Goal: Task Accomplishment & Management: Use online tool/utility

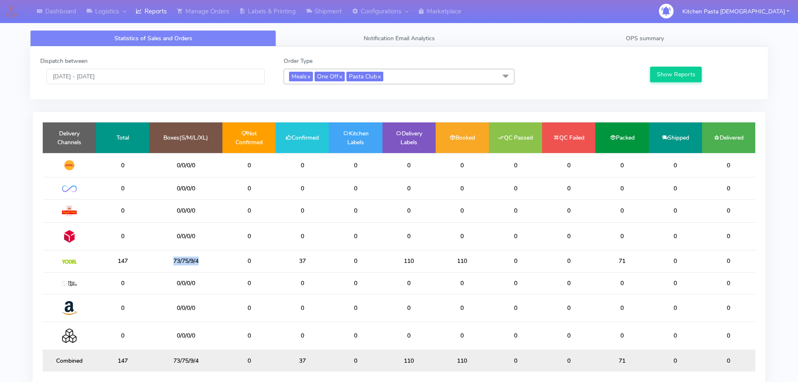
drag, startPoint x: 153, startPoint y: 271, endPoint x: 130, endPoint y: 271, distance: 23.5
click at [130, 271] on tr "147 73/75/9/4 0 37 0 110 110 0 0 71 0 0" at bounding box center [399, 261] width 713 height 22
click at [212, 268] on td "73/75/9/4" at bounding box center [185, 261] width 73 height 22
click at [339, 13] on link "Shipment" at bounding box center [324, 11] width 46 height 23
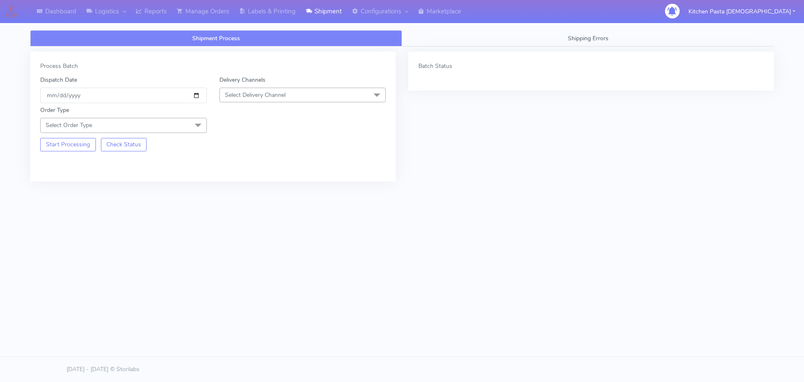
click at [251, 97] on span "Select Delivery Channel" at bounding box center [255, 95] width 61 height 8
click at [240, 190] on div "Yodel" at bounding box center [303, 189] width 158 height 9
click at [195, 116] on div "Order Type Select Order Type Meal Kit Gift QCOM ATAVI" at bounding box center [123, 119] width 179 height 27
click at [195, 126] on span at bounding box center [198, 126] width 17 height 16
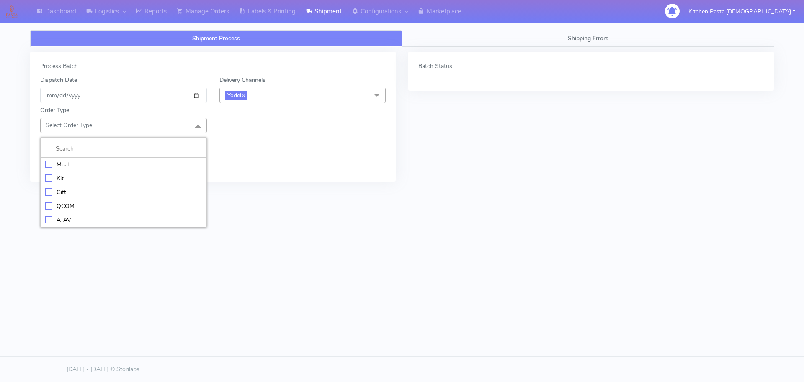
click at [86, 167] on div "Meal" at bounding box center [124, 164] width 158 height 9
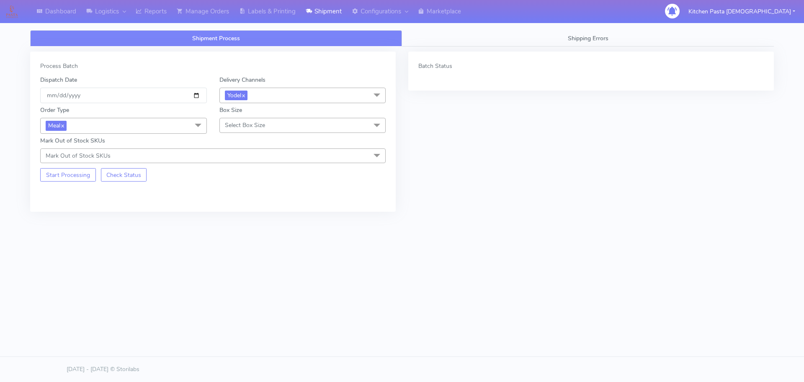
drag, startPoint x: 282, startPoint y: 114, endPoint x: 280, endPoint y: 121, distance: 7.9
click at [283, 114] on div "Box Size Select Box Size Small Small-PR-1 Medium Large Mega" at bounding box center [302, 120] width 179 height 28
click at [275, 127] on span "Select Box Size" at bounding box center [303, 125] width 167 height 15
click at [237, 207] on div "Large" at bounding box center [303, 206] width 158 height 9
click at [86, 179] on button "Start Processing" at bounding box center [68, 174] width 56 height 13
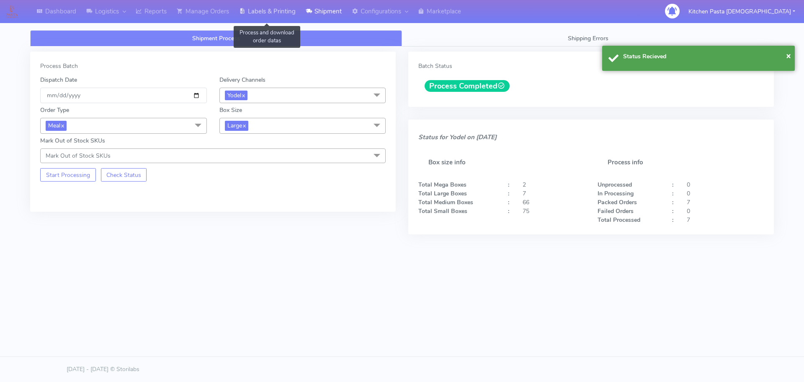
click at [267, 13] on link "Labels & Printing" at bounding box center [267, 11] width 67 height 23
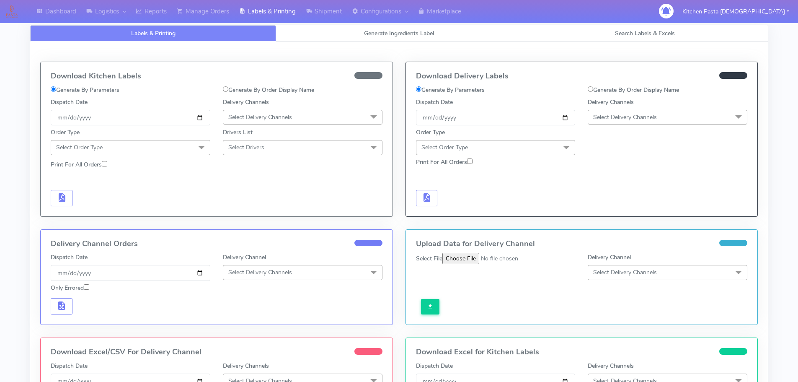
click at [643, 108] on div "Delivery Channels Select Delivery Channels DHL OnFleet Royal Mail DPD Yodel Max…" at bounding box center [667, 112] width 172 height 28
click at [643, 122] on span "Select Delivery Channels" at bounding box center [668, 117] width 160 height 15
click at [618, 209] on div "Yodel" at bounding box center [667, 211] width 150 height 9
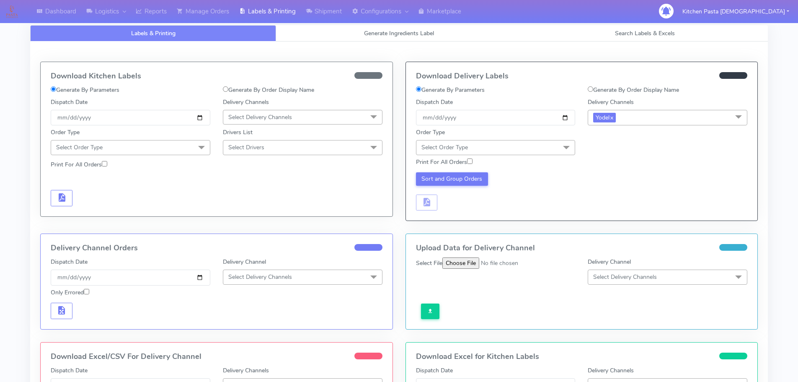
click at [528, 152] on span "Select Order Type" at bounding box center [496, 147] width 160 height 15
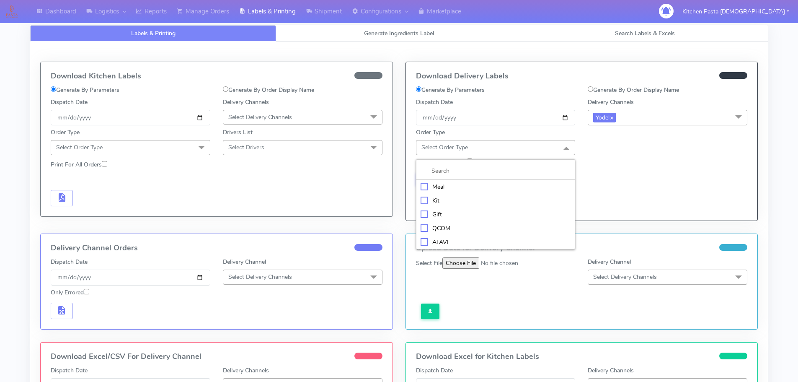
click at [459, 191] on li "Meal" at bounding box center [495, 187] width 159 height 14
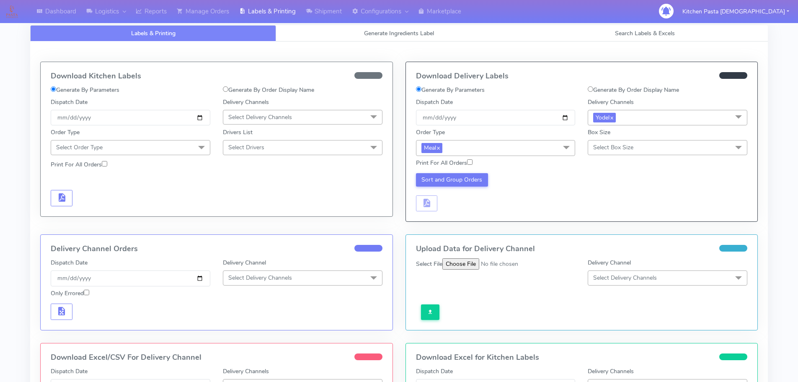
click at [627, 145] on span "Select Box Size" at bounding box center [613, 147] width 40 height 8
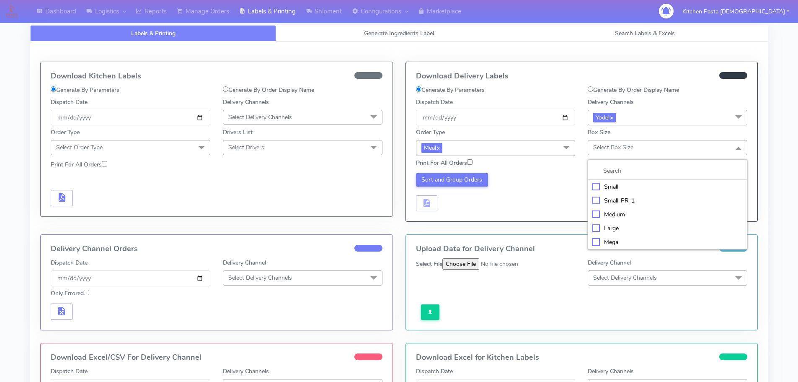
click at [610, 226] on div "Large" at bounding box center [667, 228] width 150 height 9
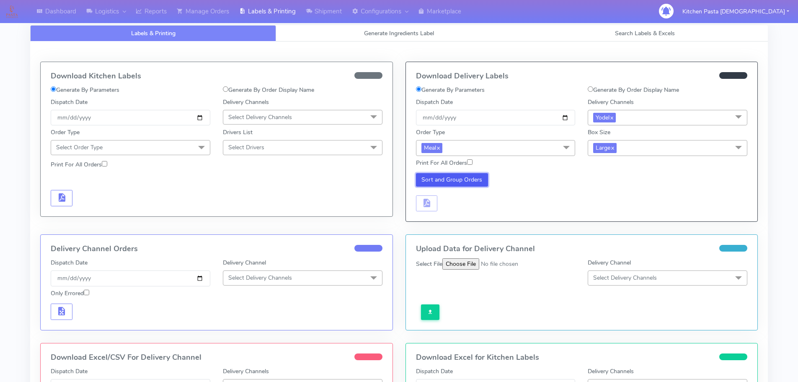
click at [472, 182] on button "Sort and Group Orders" at bounding box center [452, 179] width 72 height 13
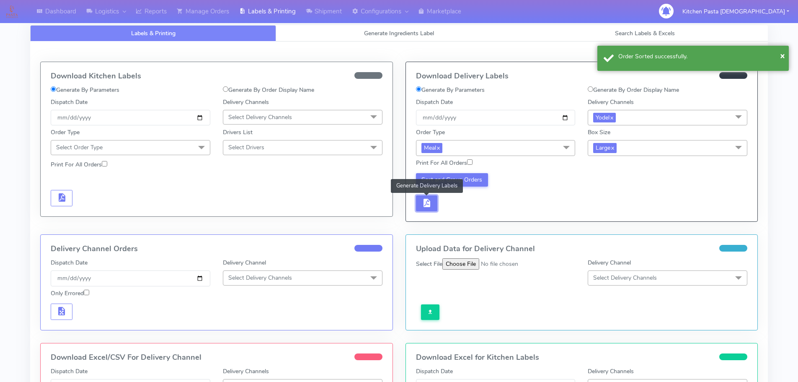
click at [434, 203] on button "button" at bounding box center [427, 203] width 22 height 16
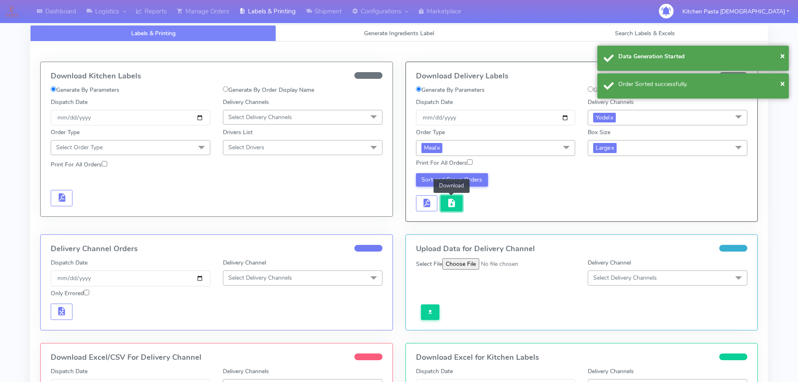
click at [452, 203] on span "button" at bounding box center [452, 205] width 10 height 8
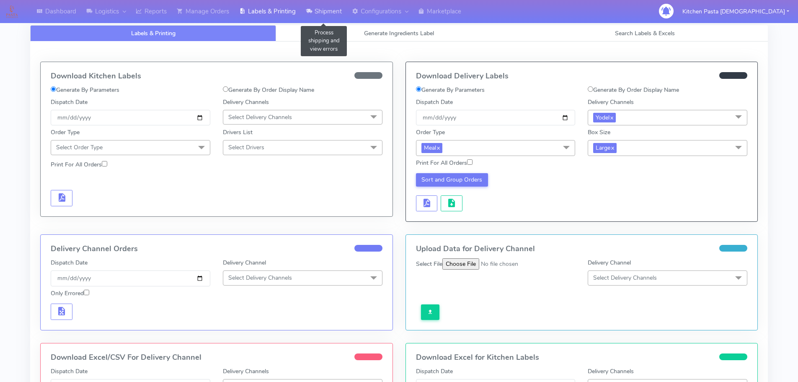
click at [337, 11] on link "Shipment" at bounding box center [324, 11] width 46 height 23
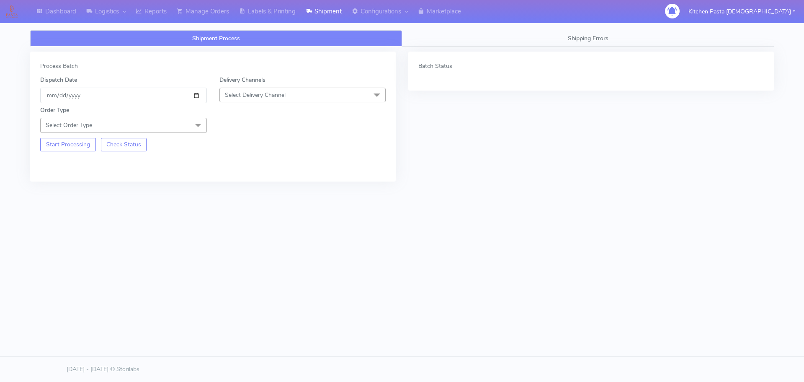
click at [292, 99] on span "Select Delivery Channel" at bounding box center [303, 95] width 167 height 15
click at [253, 190] on div "Yodel" at bounding box center [303, 189] width 158 height 9
click at [181, 127] on span "Select Order Type" at bounding box center [123, 125] width 167 height 15
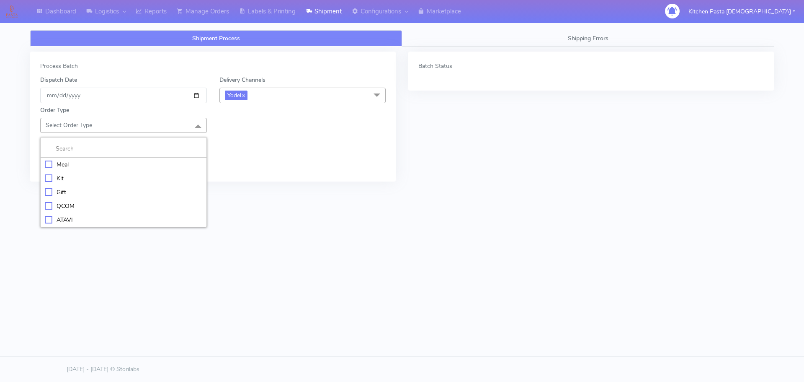
click at [136, 162] on div "Meal" at bounding box center [124, 164] width 158 height 9
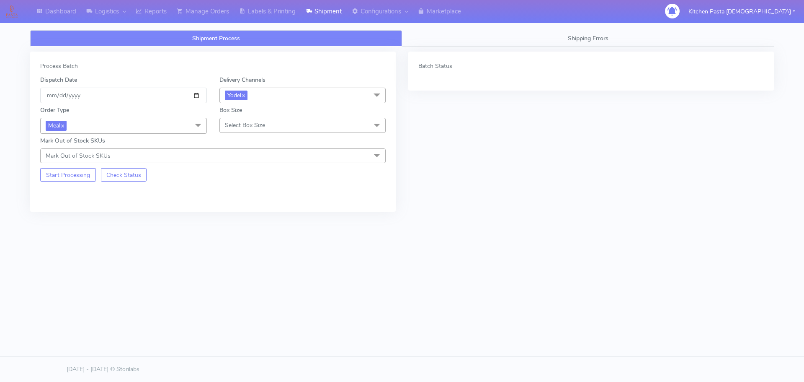
click at [253, 130] on span "Select Box Size" at bounding box center [303, 125] width 167 height 15
click at [253, 189] on div "Medium" at bounding box center [303, 192] width 158 height 9
click at [60, 175] on button "Start Processing" at bounding box center [68, 174] width 56 height 13
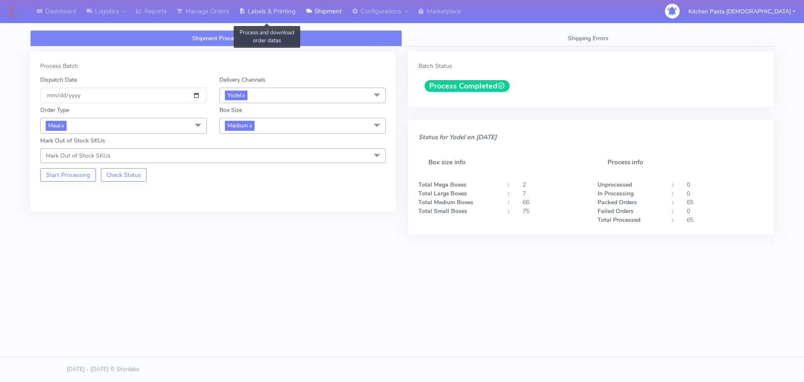
click at [261, 17] on link "Labels & Printing" at bounding box center [267, 11] width 67 height 23
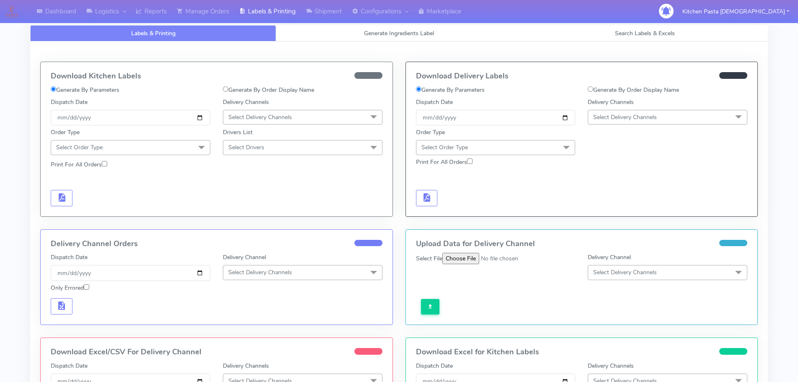
click at [665, 117] on span "Select Delivery Channels" at bounding box center [668, 117] width 160 height 15
click at [623, 212] on div "Yodel" at bounding box center [667, 211] width 150 height 9
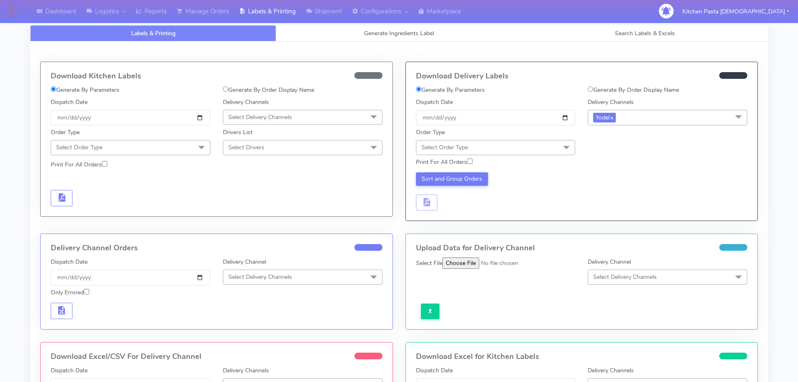
click at [493, 142] on span "Select Order Type" at bounding box center [496, 147] width 160 height 15
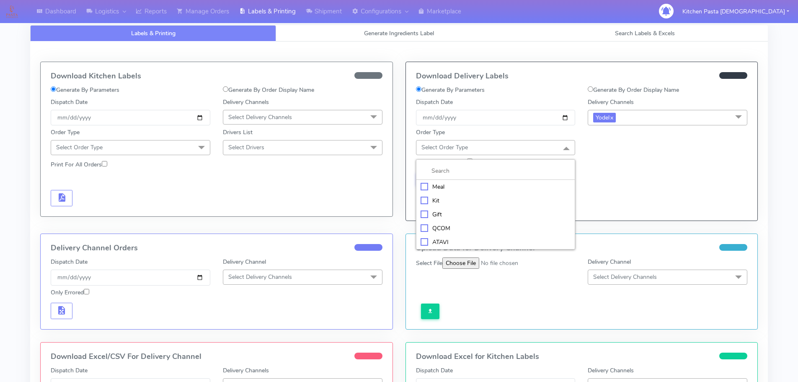
click at [478, 189] on div "Meal" at bounding box center [496, 186] width 150 height 9
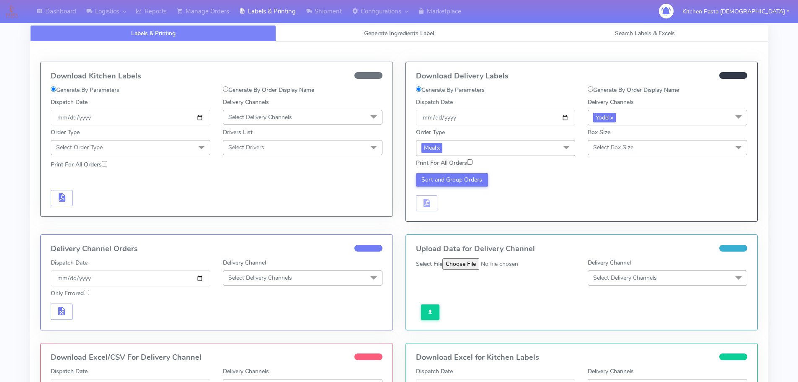
click at [656, 153] on span "Select Box Size" at bounding box center [668, 147] width 160 height 15
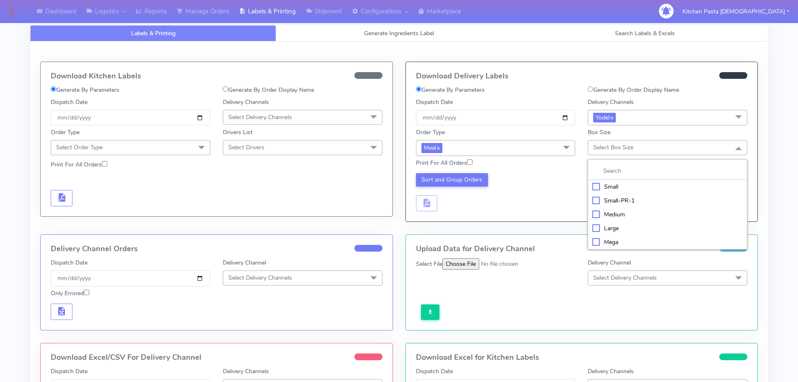
click at [619, 217] on div "Medium" at bounding box center [667, 214] width 150 height 9
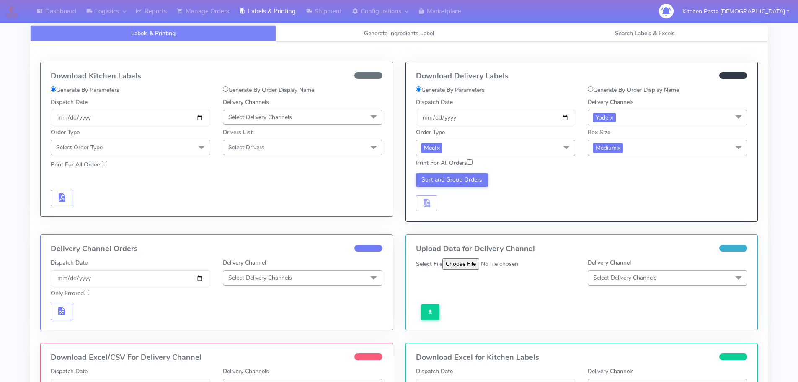
click at [424, 170] on div "Print For All Orders" at bounding box center [496, 164] width 172 height 12
click at [424, 173] on button "Sort and Group Orders" at bounding box center [452, 179] width 72 height 13
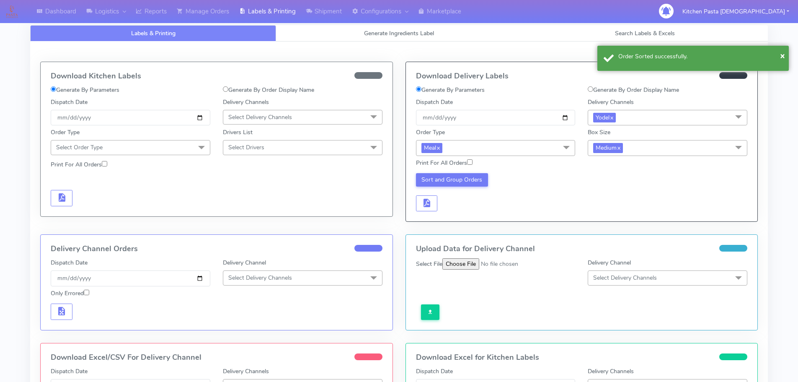
click at [431, 212] on div "Download Delivery Labels Generate By Parameters Generate By Order Display Name …" at bounding box center [582, 141] width 352 height 159
click at [421, 200] on button "button" at bounding box center [427, 203] width 22 height 16
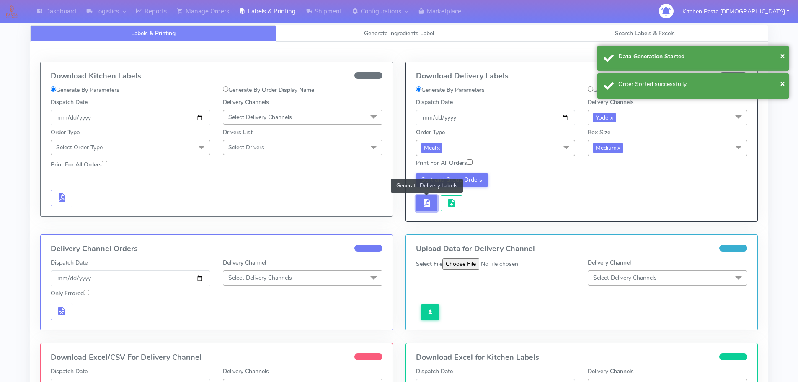
click at [435, 199] on button "button" at bounding box center [427, 203] width 22 height 16
click at [456, 201] on span "button" at bounding box center [452, 205] width 10 height 8
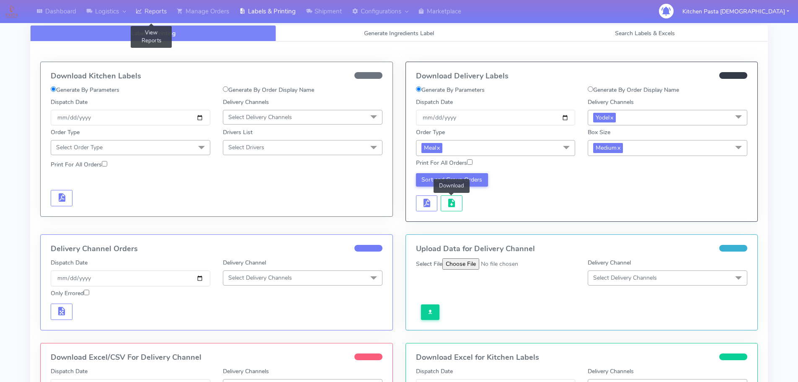
click at [142, 16] on icon at bounding box center [139, 11] width 6 height 8
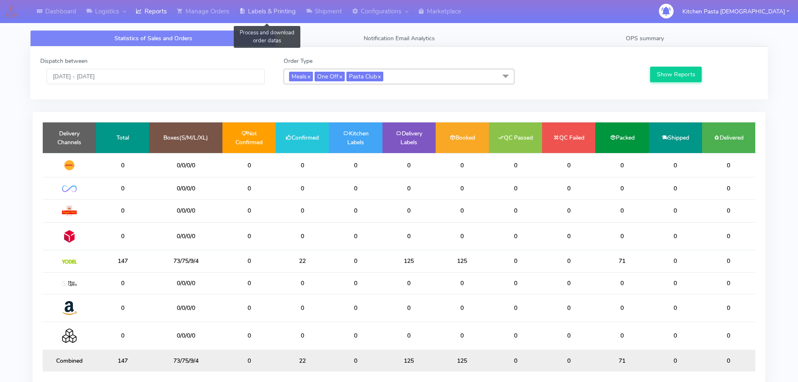
click at [295, 18] on link "Labels & Printing" at bounding box center [267, 11] width 67 height 23
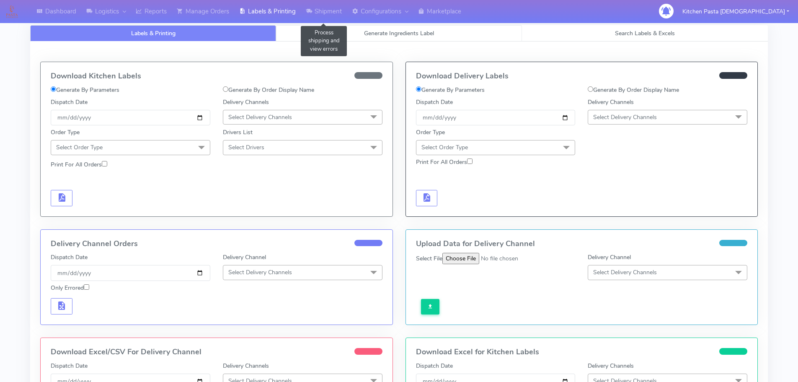
select select "All"
click at [624, 34] on span "Search Labels & Excels" at bounding box center [645, 33] width 60 height 8
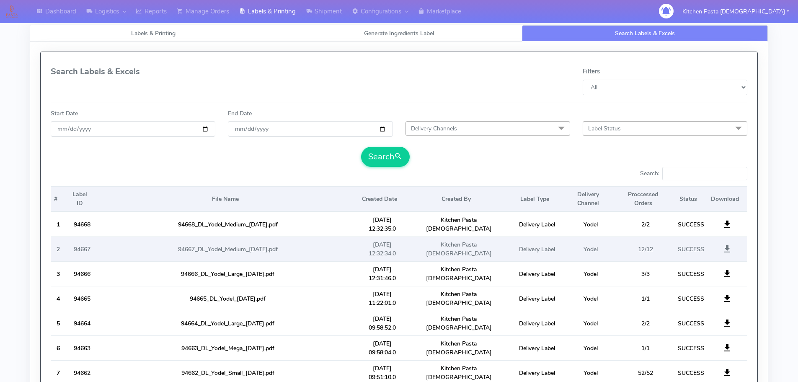
click at [725, 247] on span at bounding box center [727, 251] width 10 height 8
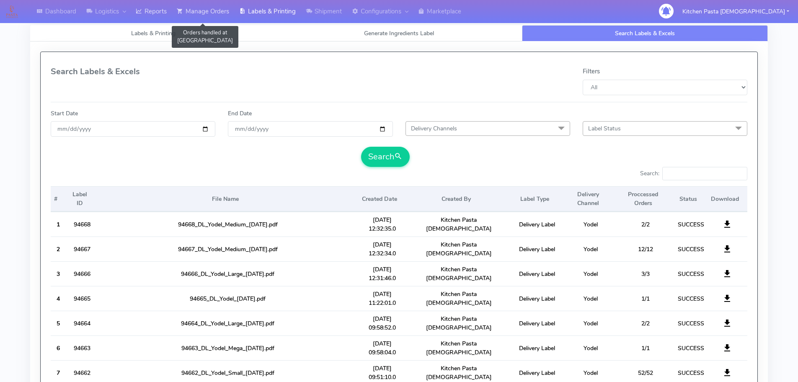
drag, startPoint x: 178, startPoint y: 5, endPoint x: 165, endPoint y: 9, distance: 13.1
click at [178, 5] on link "Manage Orders" at bounding box center [203, 11] width 62 height 23
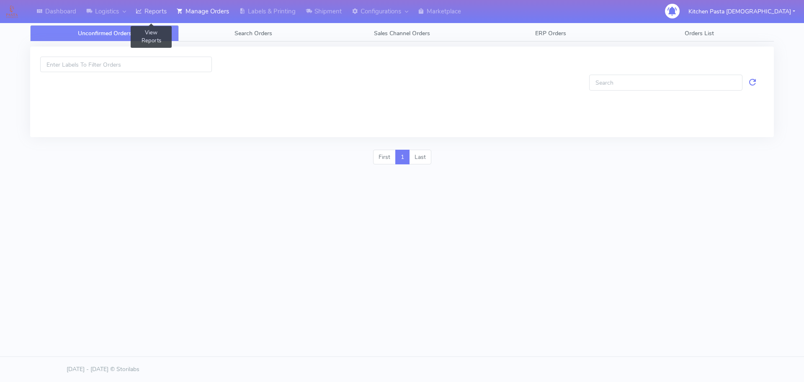
click at [161, 9] on link "Reports" at bounding box center [151, 11] width 41 height 23
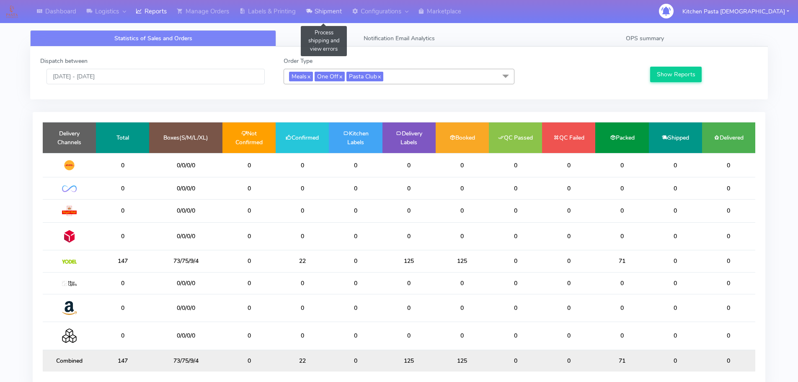
click at [327, 10] on link "Shipment" at bounding box center [324, 11] width 46 height 23
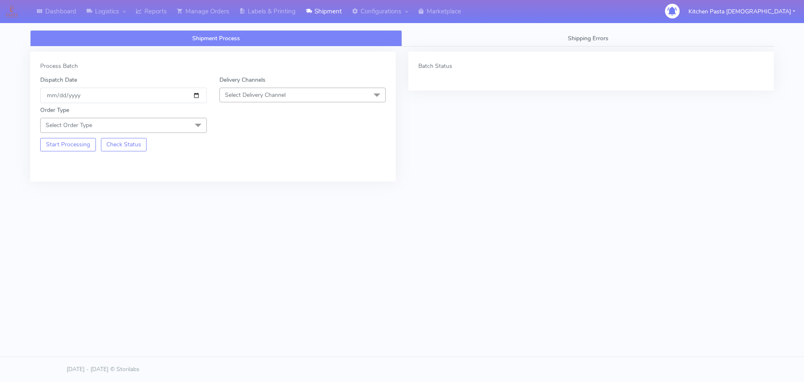
drag, startPoint x: 277, startPoint y: 94, endPoint x: 256, endPoint y: 129, distance: 41.1
click at [276, 93] on span "Select Delivery Channel" at bounding box center [255, 95] width 61 height 8
click at [251, 203] on div "MaxOptra" at bounding box center [303, 203] width 158 height 9
click at [259, 87] on div "Delivery Channels MaxOptra x DHL OnFleet Royal Mail DPD Yodel MaxOptra Amazon" at bounding box center [302, 89] width 179 height 28
click at [264, 91] on span "MaxOptra x" at bounding box center [303, 96] width 167 height 16
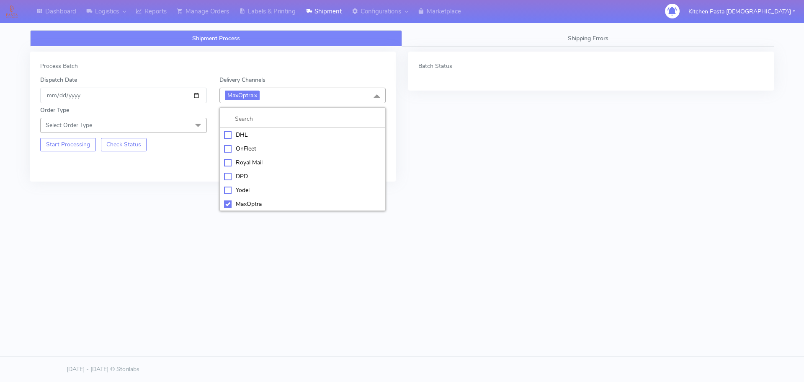
drag, startPoint x: 238, startPoint y: 188, endPoint x: 165, endPoint y: 156, distance: 79.2
click at [238, 189] on div "Yodel" at bounding box center [303, 190] width 158 height 9
click at [169, 120] on span "Select Order Type" at bounding box center [123, 125] width 167 height 15
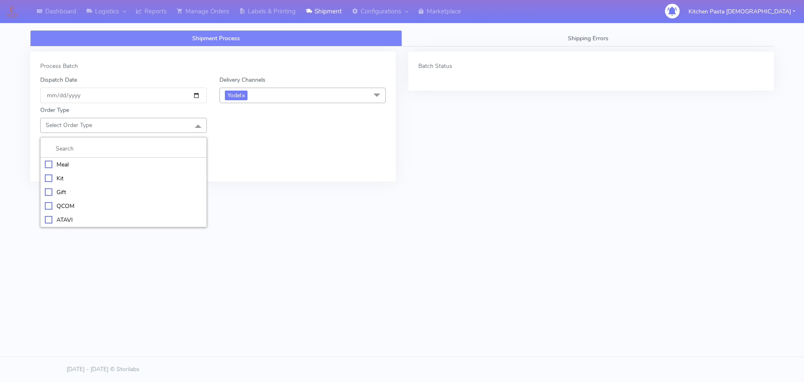
click at [111, 169] on li "Meal" at bounding box center [124, 165] width 166 height 14
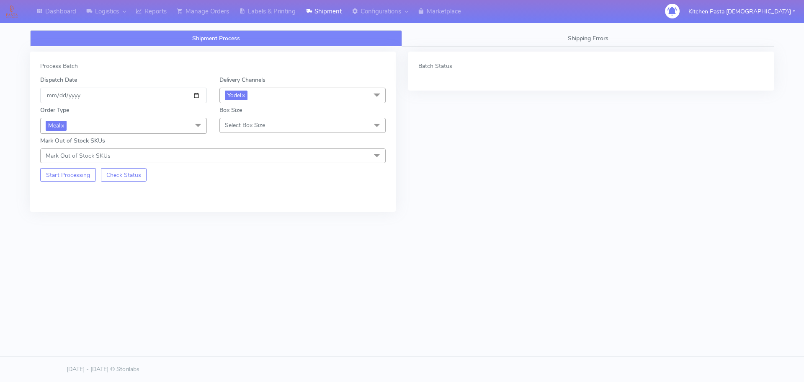
click at [229, 111] on label "Box Size" at bounding box center [231, 110] width 23 height 9
click at [240, 125] on span "Select Box Size" at bounding box center [245, 125] width 40 height 8
click at [242, 219] on div "Mega" at bounding box center [303, 219] width 158 height 9
click at [78, 177] on button "Start Processing" at bounding box center [68, 174] width 56 height 13
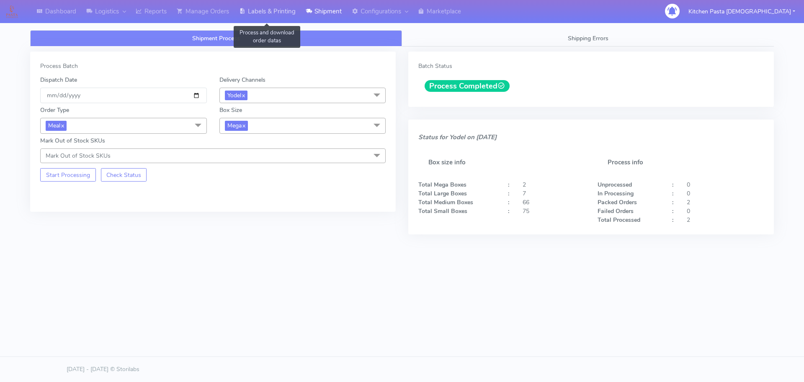
drag, startPoint x: 279, startPoint y: 14, endPoint x: 285, endPoint y: 16, distance: 5.8
click at [279, 14] on link "Labels & Printing" at bounding box center [267, 11] width 67 height 23
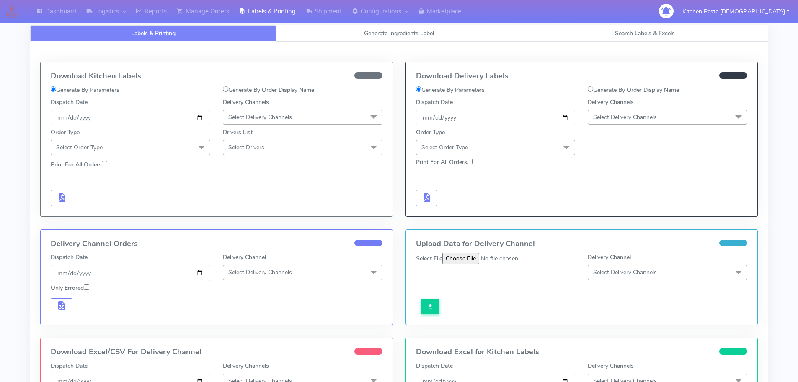
click at [631, 123] on span "Select Delivery Channels" at bounding box center [668, 117] width 160 height 15
click at [616, 209] on div "Yodel" at bounding box center [667, 211] width 150 height 9
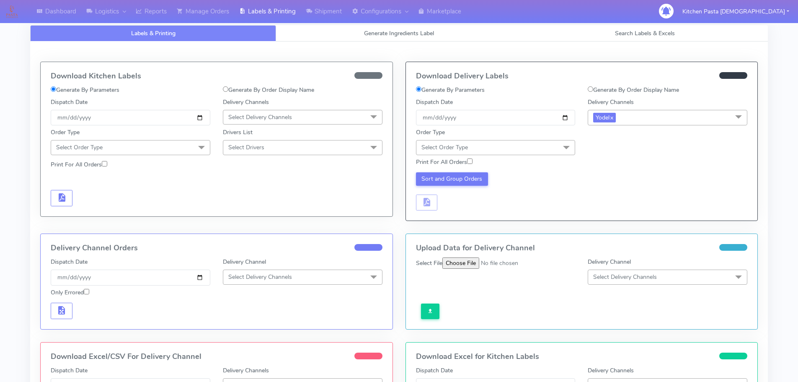
click at [554, 138] on div "Order Type Select Order Type Meal Kit Gift QCOM ATAVI" at bounding box center [496, 141] width 172 height 27
click at [540, 151] on span "Select Order Type" at bounding box center [496, 147] width 160 height 15
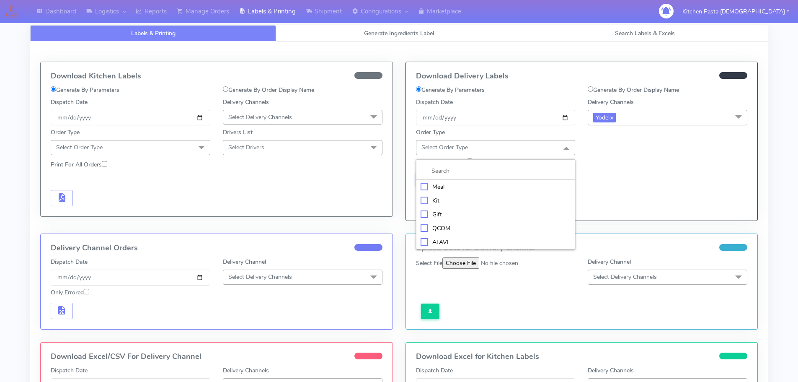
click at [482, 180] on li "Meal" at bounding box center [495, 187] width 159 height 14
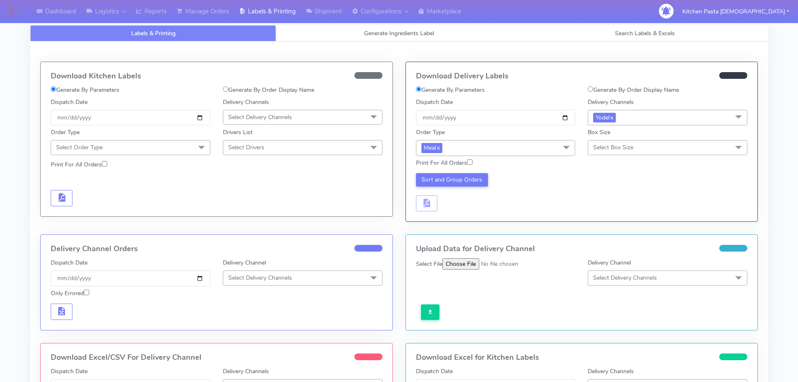
click at [608, 143] on span "Select Box Size" at bounding box center [613, 147] width 40 height 8
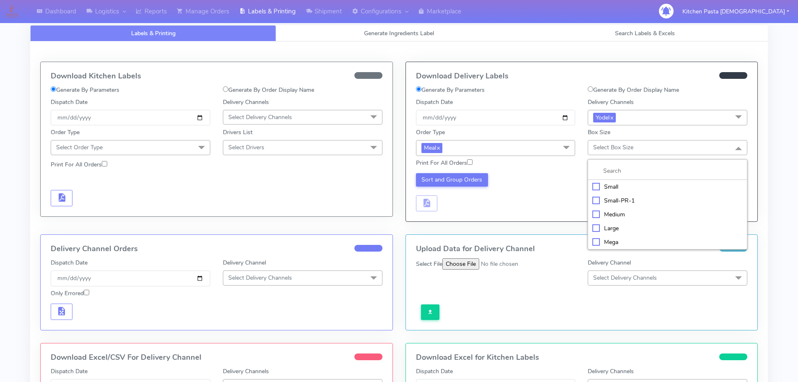
drag, startPoint x: 604, startPoint y: 242, endPoint x: 540, endPoint y: 217, distance: 67.9
click at [605, 242] on div "Mega" at bounding box center [667, 242] width 150 height 9
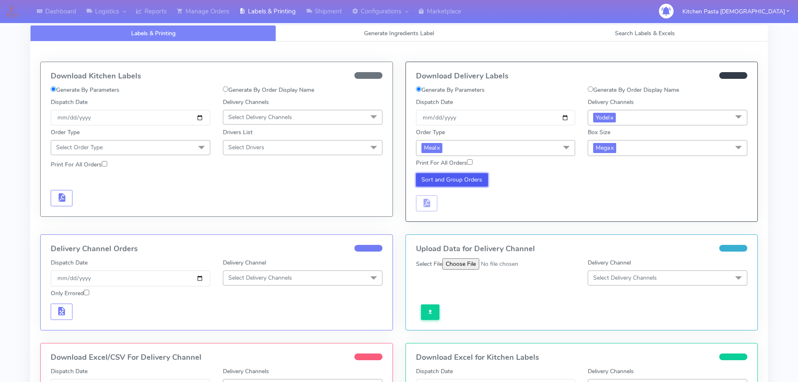
click at [433, 173] on button "Sort and Group Orders" at bounding box center [452, 179] width 72 height 13
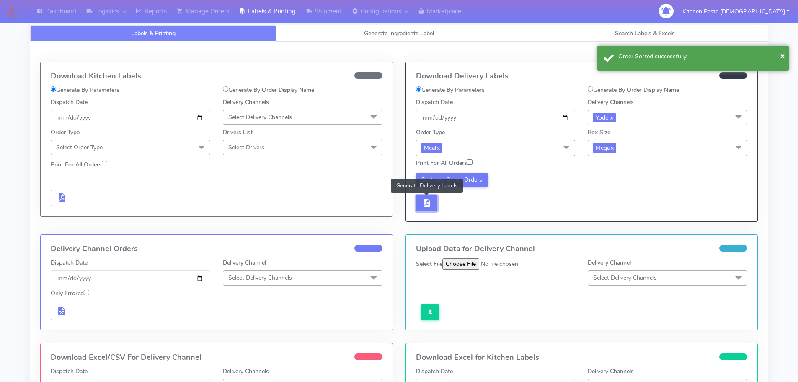
click at [434, 207] on button "button" at bounding box center [427, 203] width 22 height 16
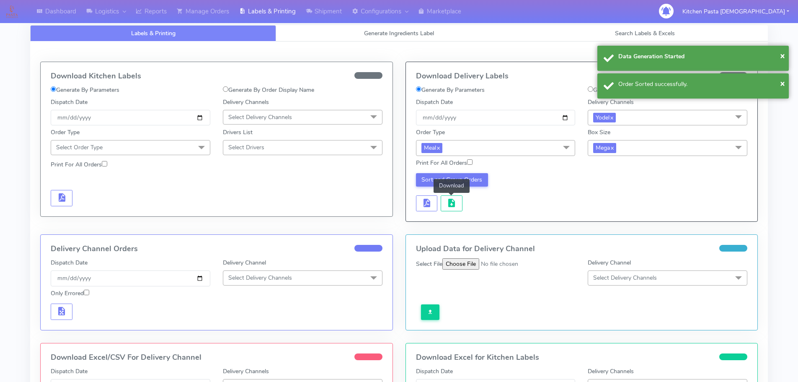
click at [449, 203] on span "button" at bounding box center [452, 205] width 10 height 8
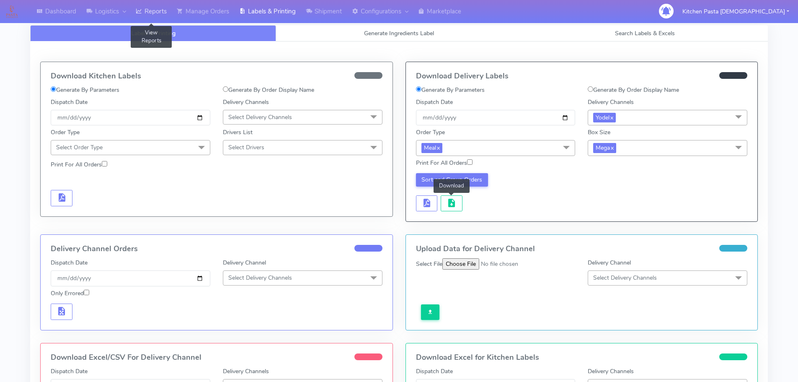
click at [169, 17] on link "Reports" at bounding box center [151, 11] width 41 height 23
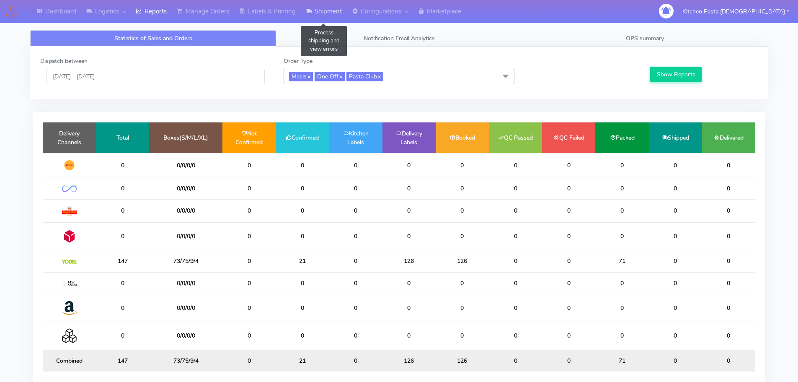
click at [324, 12] on link "Shipment" at bounding box center [324, 11] width 46 height 23
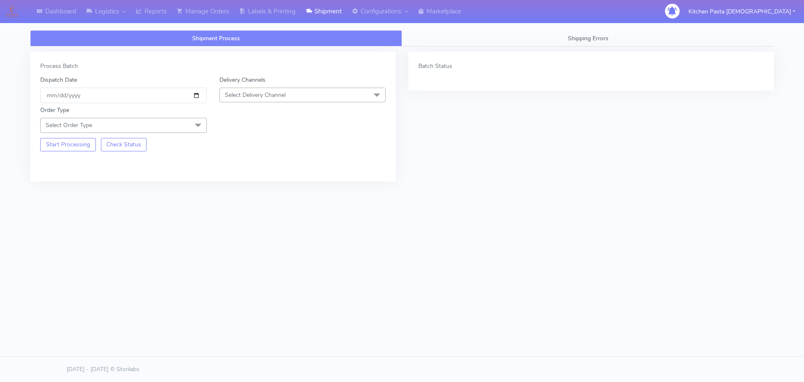
click at [304, 100] on span "Select Delivery Channel" at bounding box center [303, 95] width 167 height 15
click at [235, 190] on div "Yodel" at bounding box center [303, 189] width 158 height 9
click at [158, 136] on div "Start Processing Check Status" at bounding box center [123, 142] width 179 height 18
click at [174, 119] on span "Select Order Type" at bounding box center [123, 125] width 167 height 15
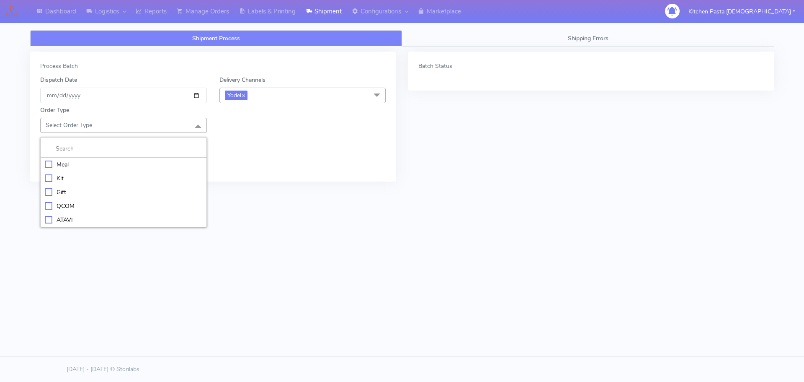
click at [95, 159] on li "Meal" at bounding box center [124, 165] width 166 height 14
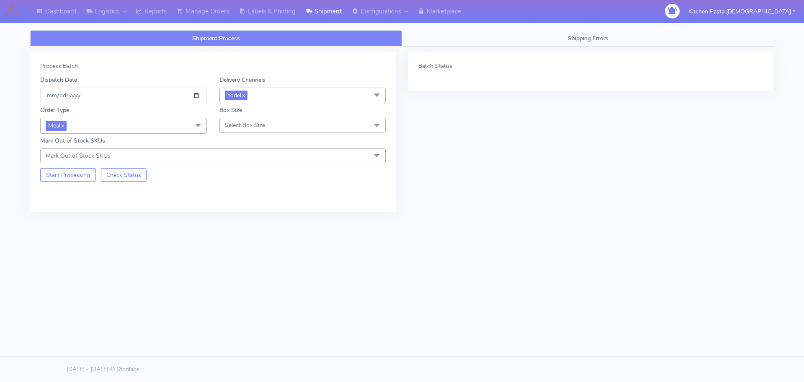
click at [250, 130] on span "Select Box Size" at bounding box center [303, 125] width 167 height 15
click at [253, 163] on div "Small" at bounding box center [303, 164] width 158 height 9
click at [87, 177] on button "Start Processing" at bounding box center [68, 174] width 56 height 13
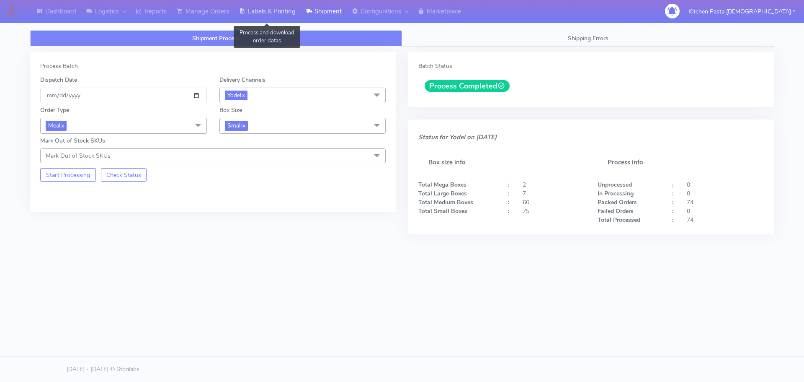
click at [293, 9] on link "Labels & Printing" at bounding box center [267, 11] width 67 height 23
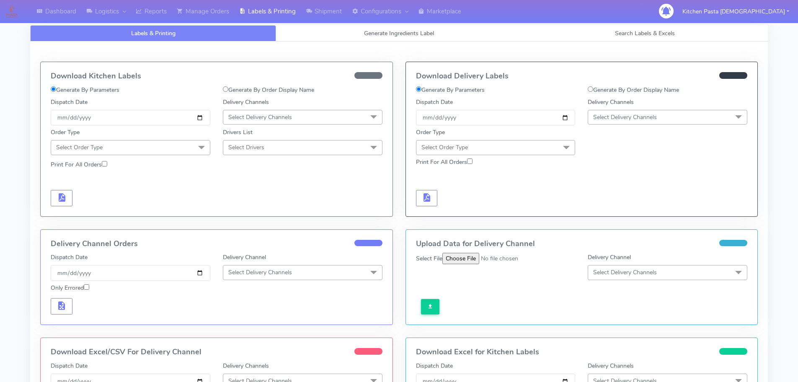
click at [596, 111] on span "Select Delivery Channels" at bounding box center [668, 117] width 160 height 15
click at [621, 209] on div "Yodel" at bounding box center [667, 211] width 150 height 9
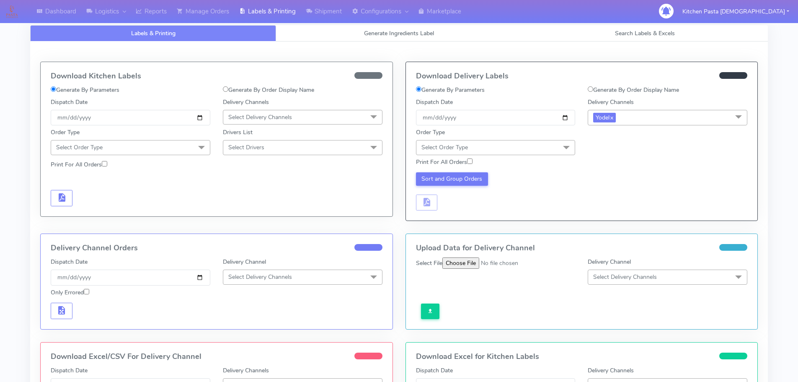
click at [574, 149] on span at bounding box center [566, 148] width 17 height 16
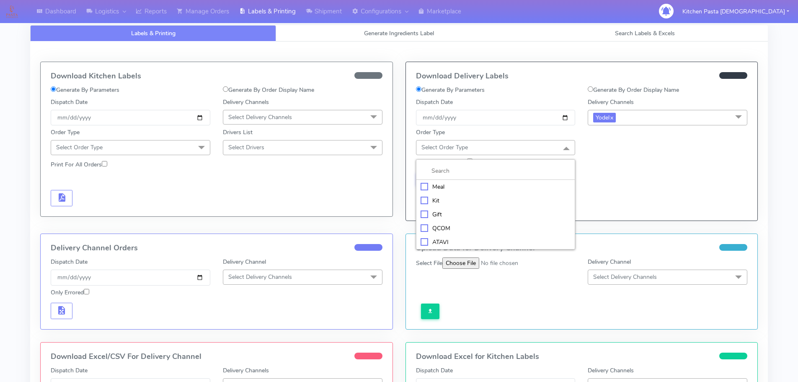
click at [475, 192] on li "Meal" at bounding box center [495, 187] width 159 height 14
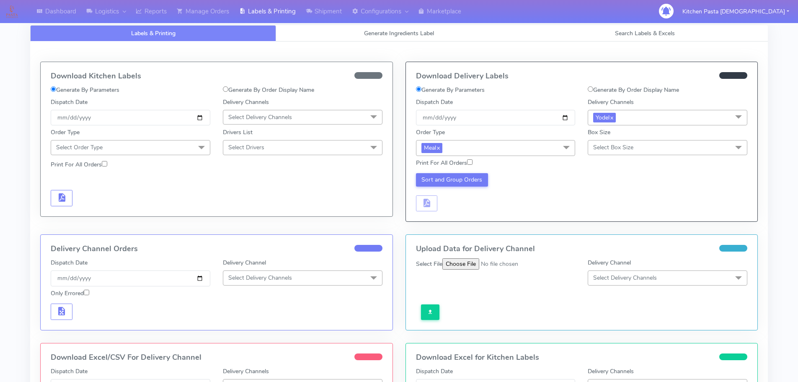
click at [623, 158] on div "Print For All Orders" at bounding box center [582, 163] width 344 height 15
click at [628, 153] on span "Select Box Size" at bounding box center [668, 147] width 160 height 15
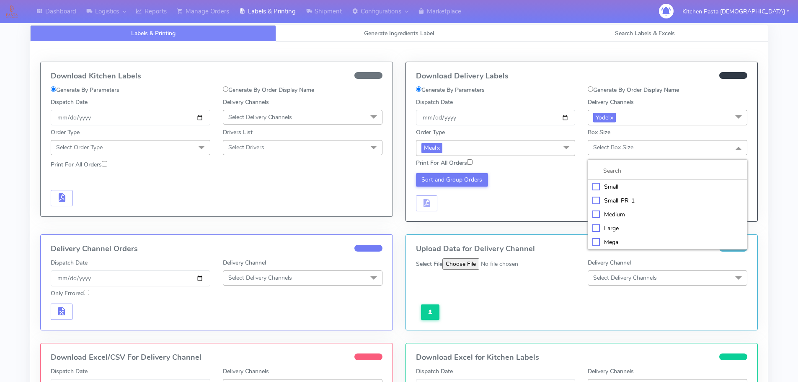
drag, startPoint x: 617, startPoint y: 187, endPoint x: 523, endPoint y: 188, distance: 93.4
click at [615, 187] on div "Small" at bounding box center [667, 186] width 150 height 9
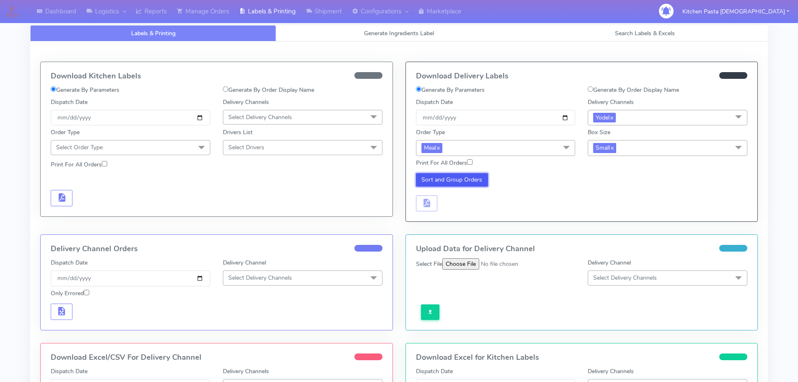
click at [476, 182] on button "Sort and Group Orders" at bounding box center [452, 179] width 72 height 13
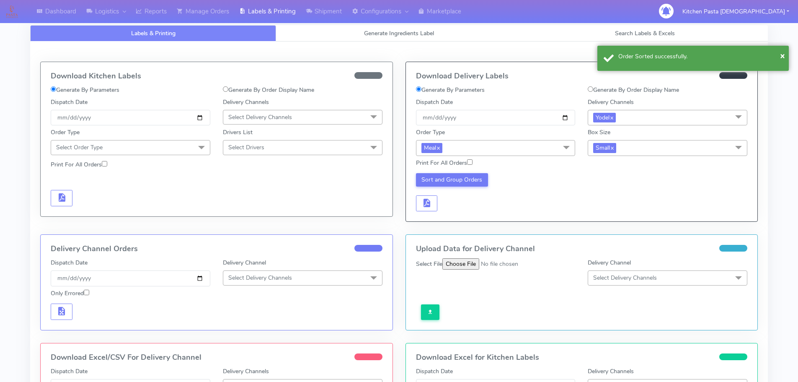
click at [411, 207] on div "Sort and Group Orders" at bounding box center [496, 192] width 172 height 39
click at [429, 204] on span "button" at bounding box center [426, 205] width 10 height 8
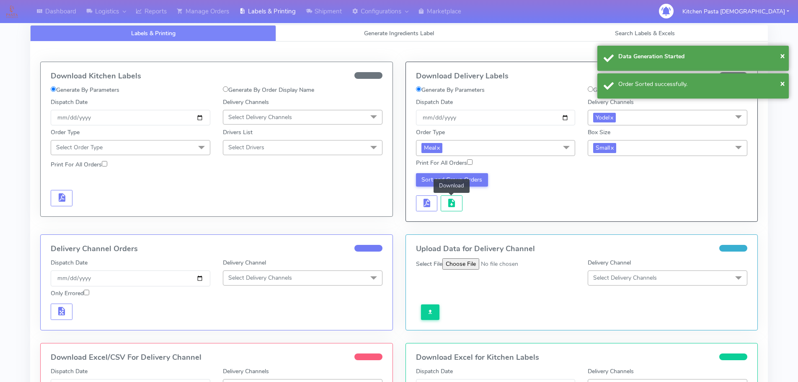
click at [464, 208] on div "Sort and Group Orders Download" at bounding box center [496, 192] width 172 height 39
click at [463, 207] on div "Sort and Group Orders" at bounding box center [496, 192] width 172 height 39
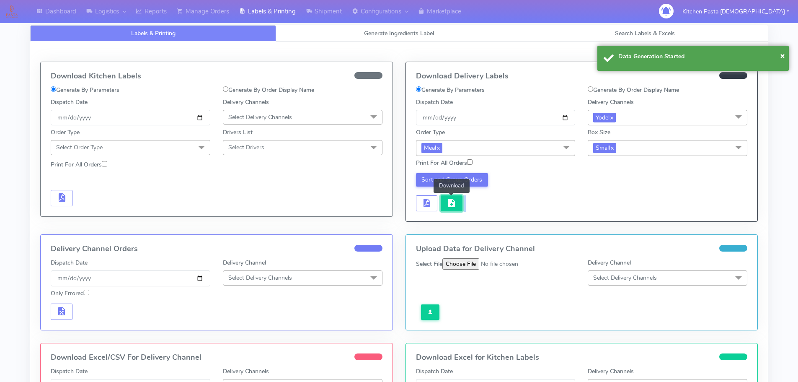
click at [456, 209] on button "button" at bounding box center [452, 203] width 22 height 16
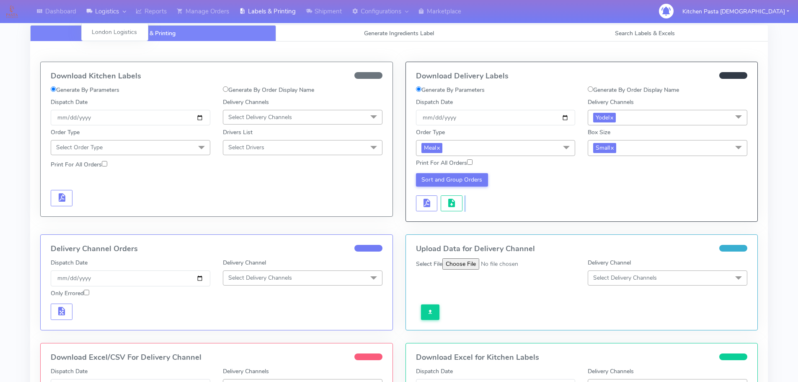
click at [130, 14] on link "Logistics" at bounding box center [105, 11] width 49 height 23
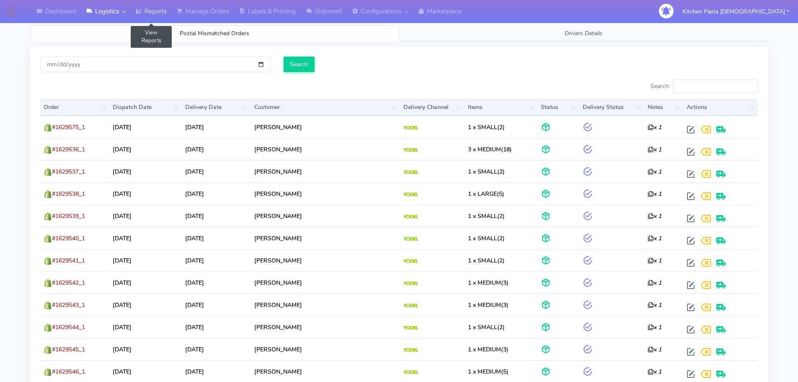
click at [157, 8] on link "Reports" at bounding box center [151, 11] width 41 height 23
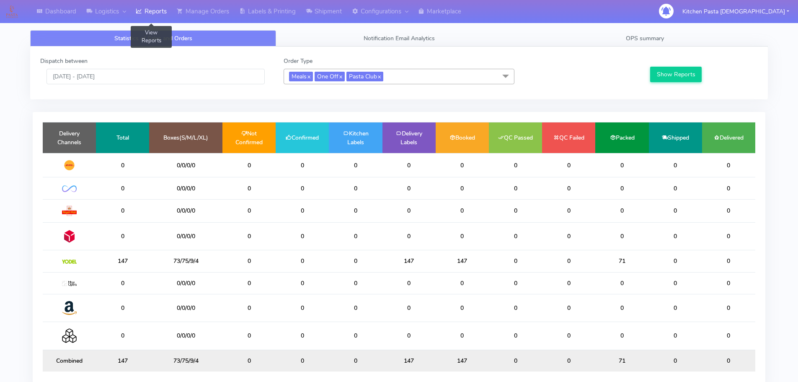
click at [161, 15] on link "Reports" at bounding box center [151, 11] width 41 height 23
